Goal: Transaction & Acquisition: Purchase product/service

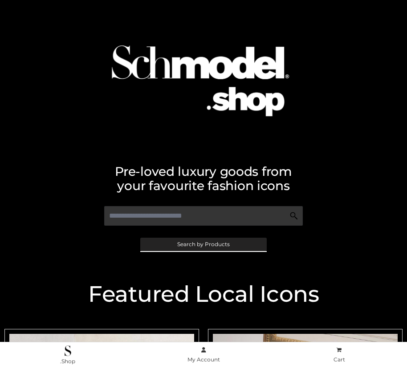
click at [203, 244] on span "Search by Products" at bounding box center [203, 244] width 53 height 5
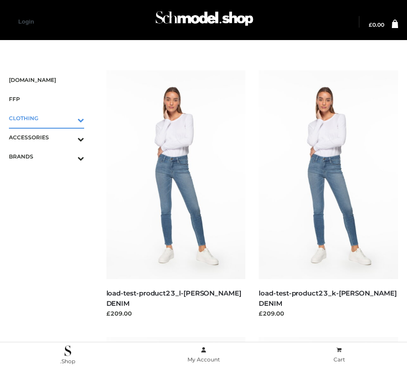
click at [68, 118] on icon "Toggle Submenu" at bounding box center [34, 120] width 100 height 10
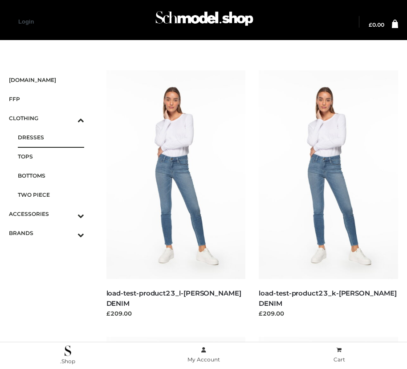
click at [51, 137] on span "DRESSES" at bounding box center [51, 137] width 66 height 10
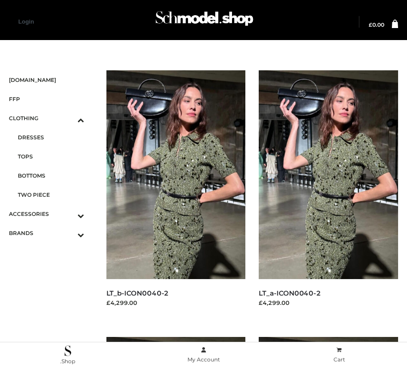
scroll to position [1017, 0]
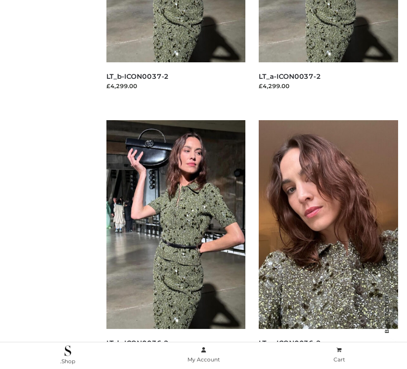
click at [328, 244] on img at bounding box center [328, 224] width 139 height 209
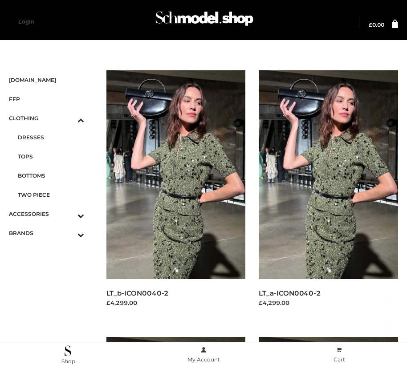
scroll to position [1284, 0]
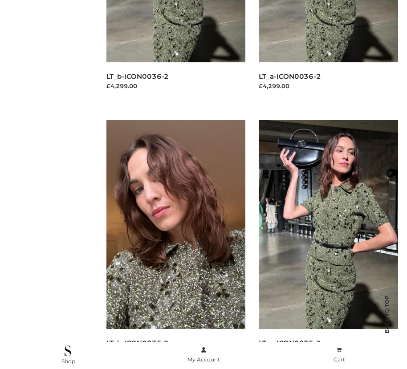
click at [175, 244] on img at bounding box center [175, 224] width 139 height 209
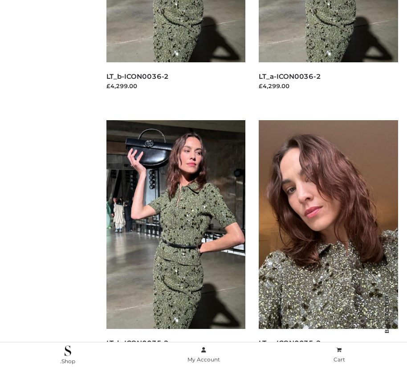
click at [328, 244] on img at bounding box center [328, 224] width 139 height 209
